Goal: Find specific page/section

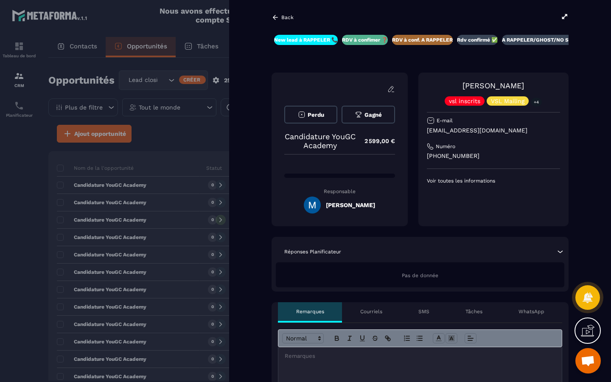
scroll to position [0, 24]
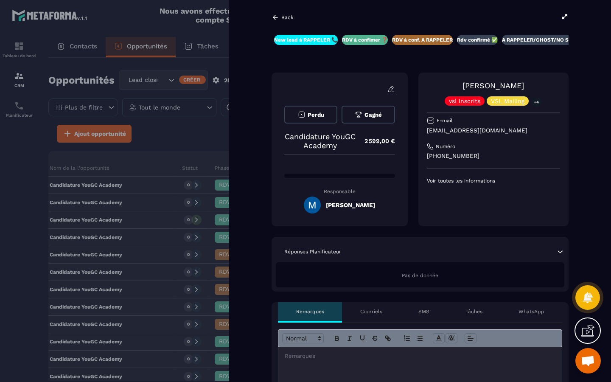
click at [277, 20] on icon at bounding box center [275, 18] width 8 height 8
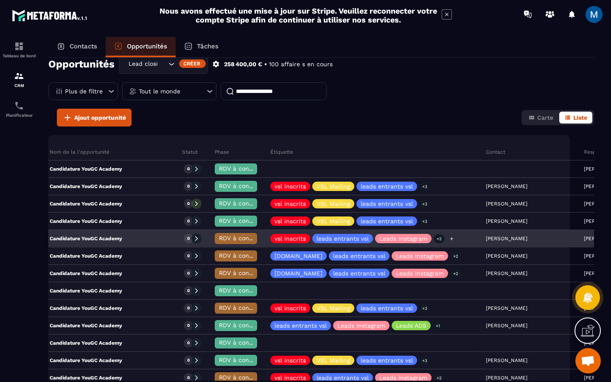
scroll to position [43, 0]
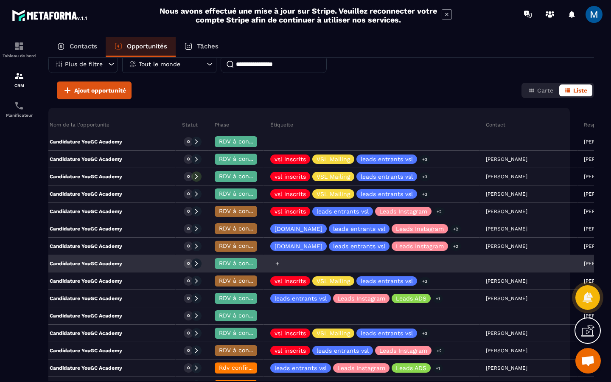
click at [336, 260] on div at bounding box center [371, 263] width 215 height 17
click at [126, 263] on div "Candidature YouGC Academy" at bounding box center [104, 263] width 143 height 17
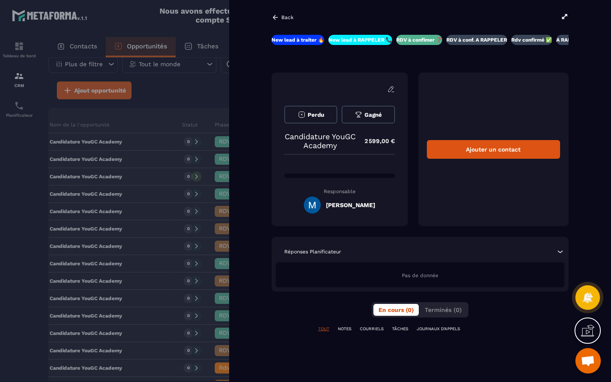
click at [275, 18] on icon at bounding box center [275, 18] width 8 height 8
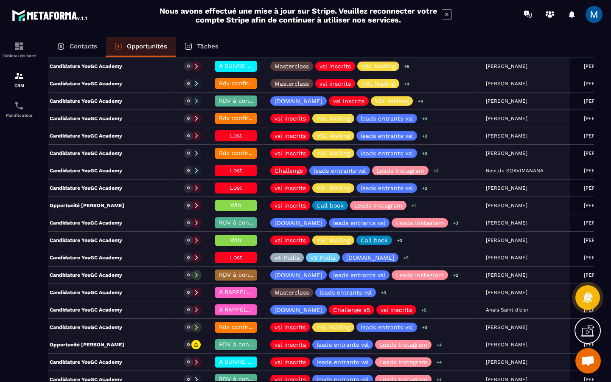
scroll to position [779, 0]
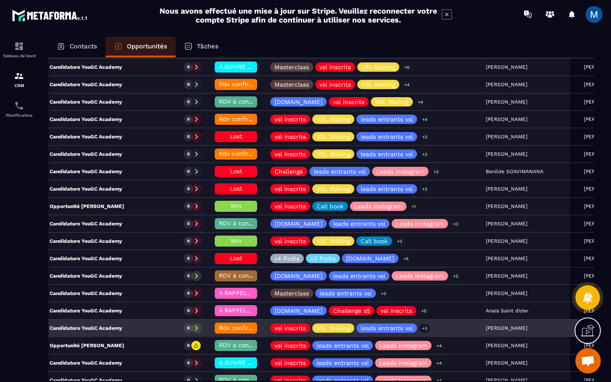
click at [128, 324] on div "Candidature YouGC Academy" at bounding box center [104, 328] width 143 height 17
